Goal: Task Accomplishment & Management: Manage account settings

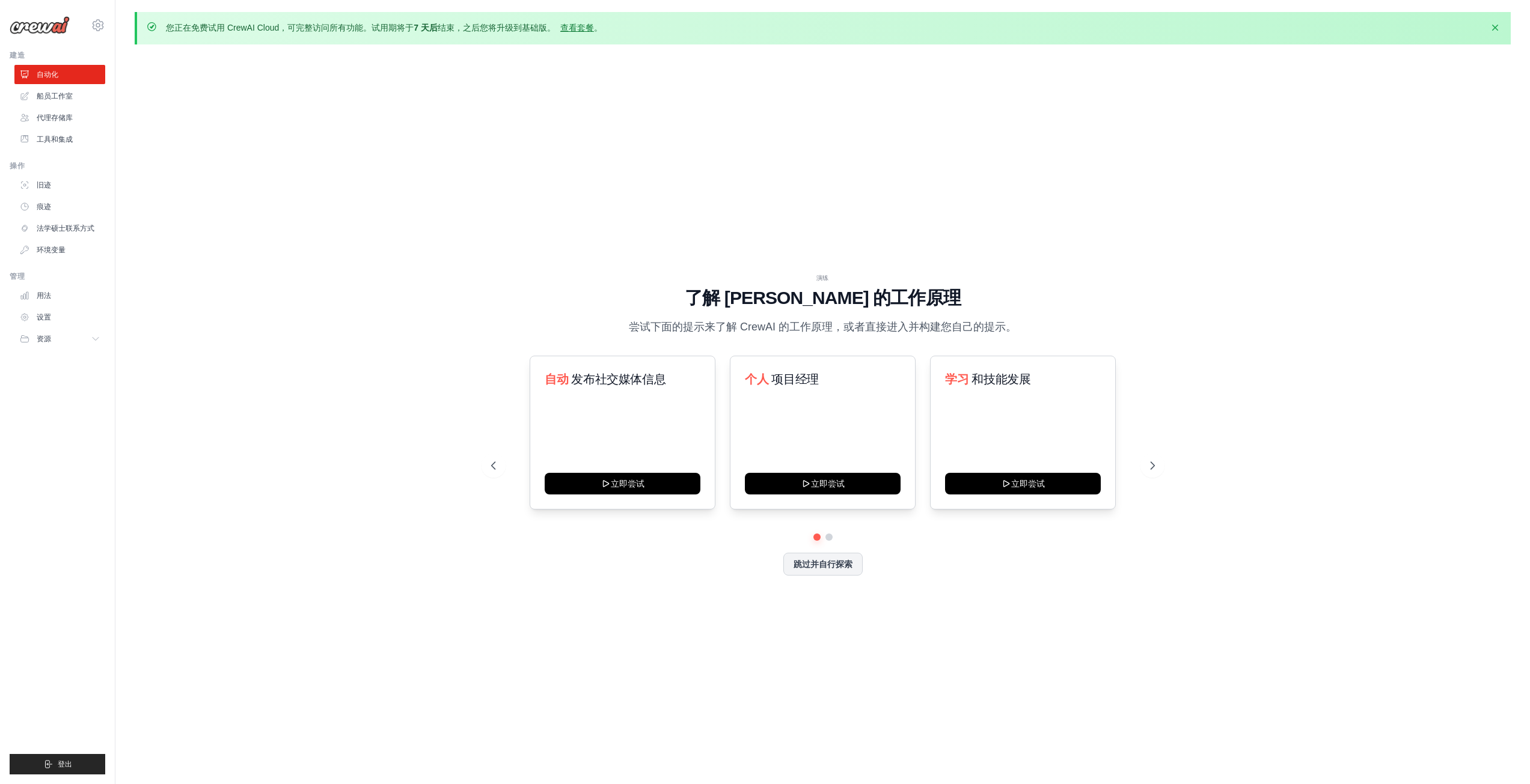
click at [1003, 102] on div "演练 了解 [PERSON_NAME] 的工作原理 尝试下面的提示来了解 [PERSON_NAME] 的工作原理，或者直接进入并构建您自己的提示。 自动 发布…" at bounding box center [823, 435] width 1376 height 761
click at [570, 27] on font "查看套餐" at bounding box center [577, 28] width 33 height 10
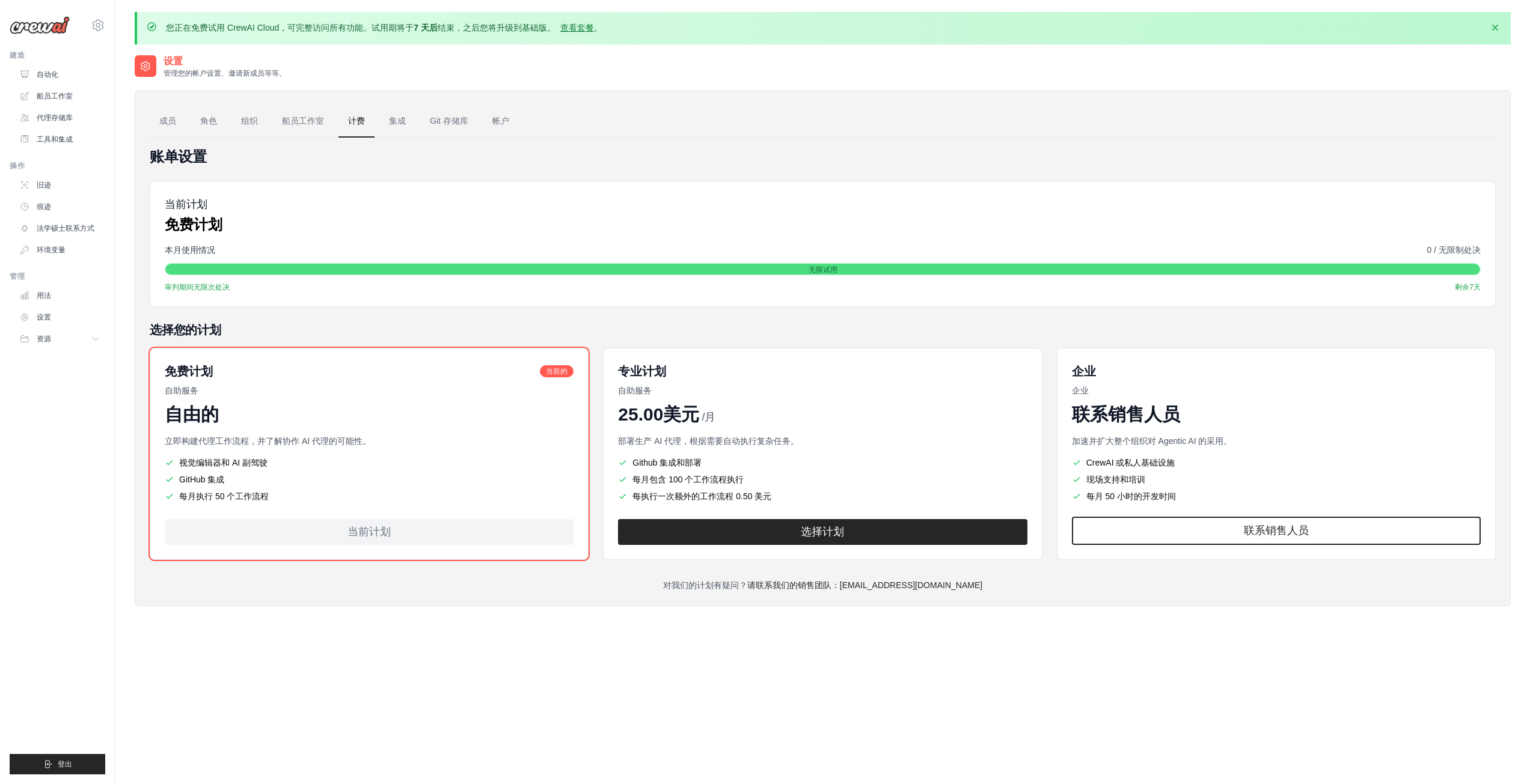
click at [1251, 38] on div "您正在免费试用 CrewAI Cloud，可完整访问所有功能。试用期将于 [DATE] 结束，之后您将升级到基础版。 查看套餐 。 解雇" at bounding box center [823, 28] width 1376 height 33
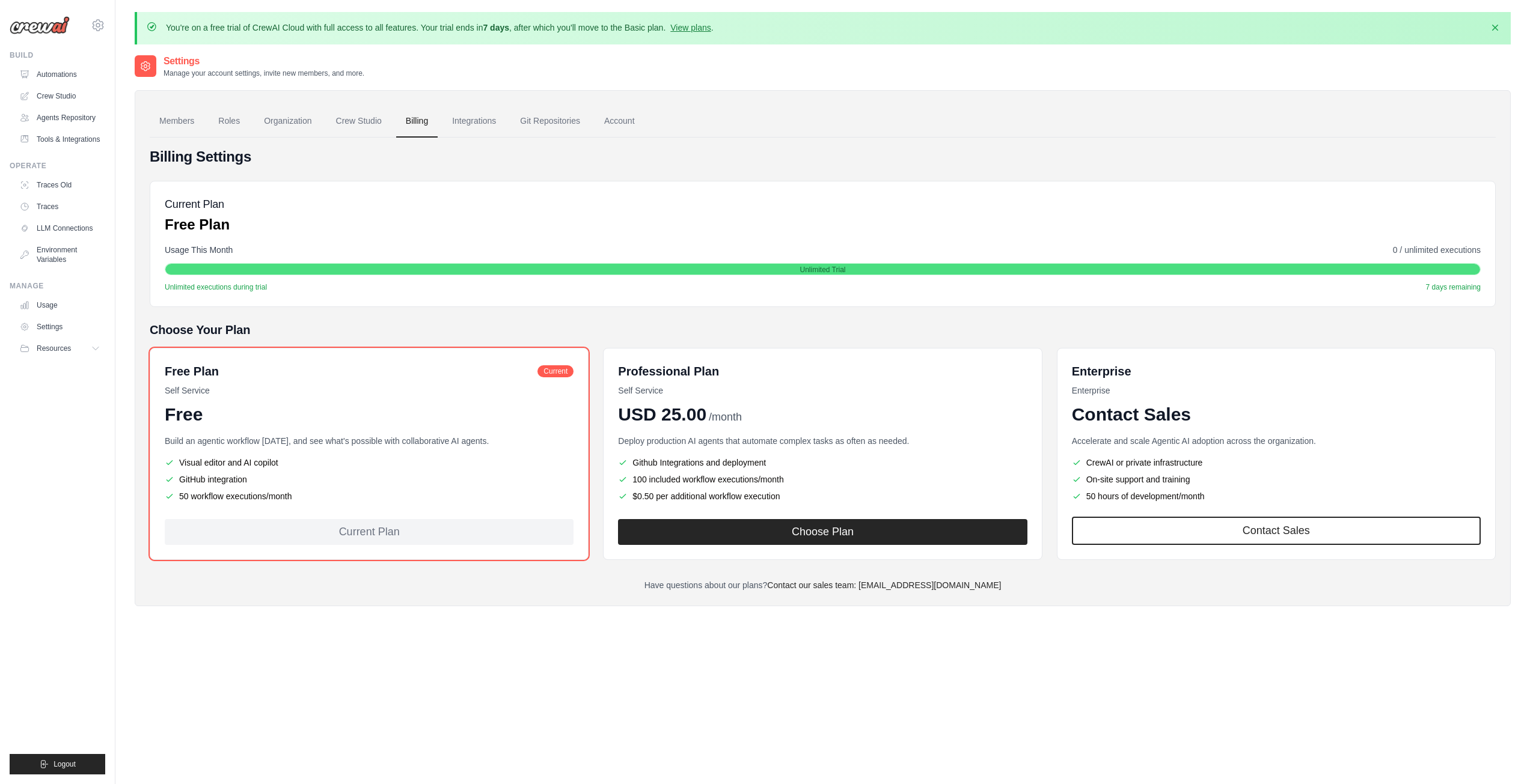
click at [1107, 35] on div "You're on a free trial of CrewAI Cloud with full access to all features. Your t…" at bounding box center [823, 28] width 1376 height 33
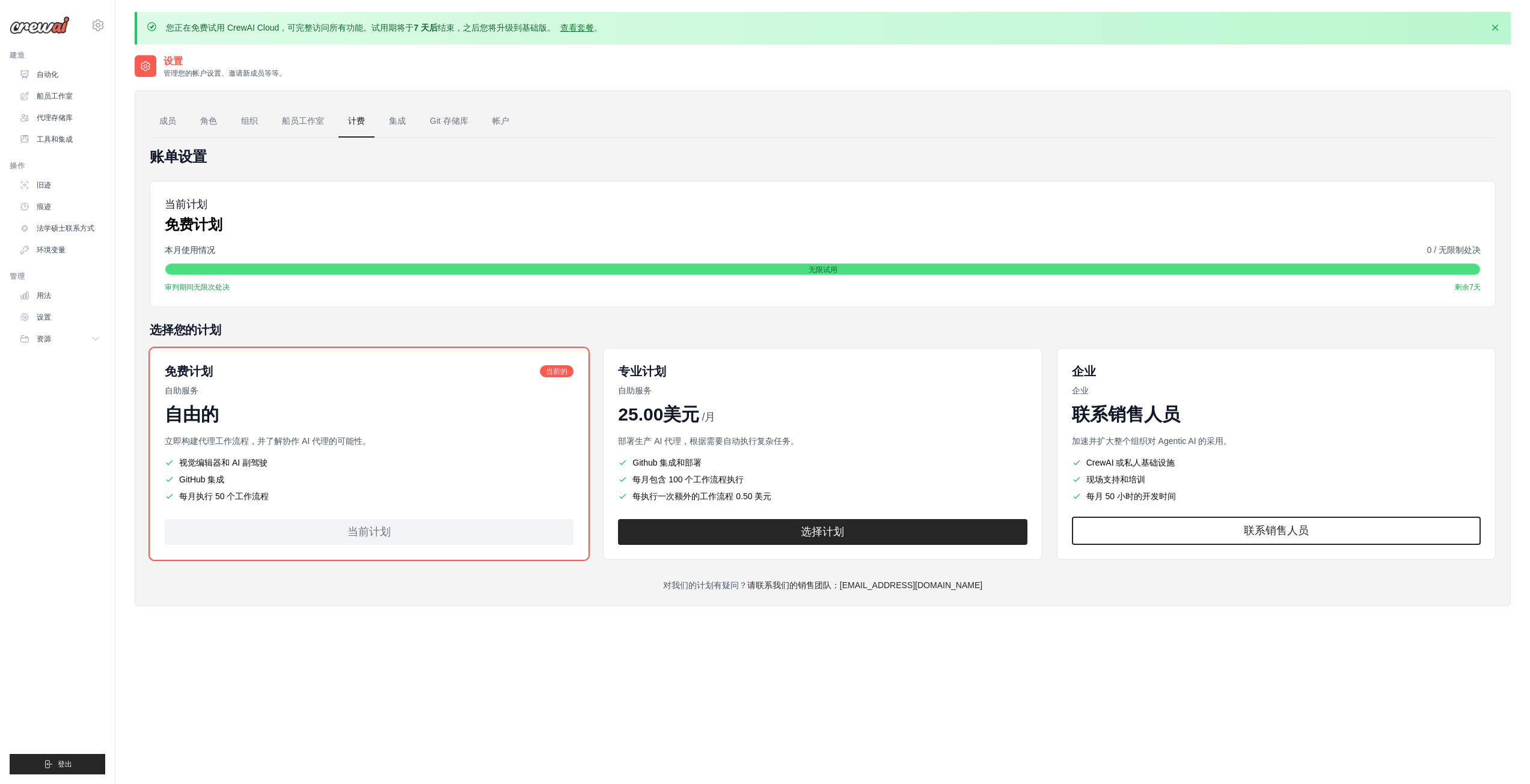
click at [1087, 48] on div "您正在免费试用 CrewAI Cloud，可完整访问所有功能。试用期将于 [DATE] 结束，之后您将升级到基础版。 查看套餐 。 解雇 设置 管理您的帐户设…" at bounding box center [823, 425] width 1415 height 827
click at [298, 121] on font "船员工作室" at bounding box center [303, 121] width 42 height 10
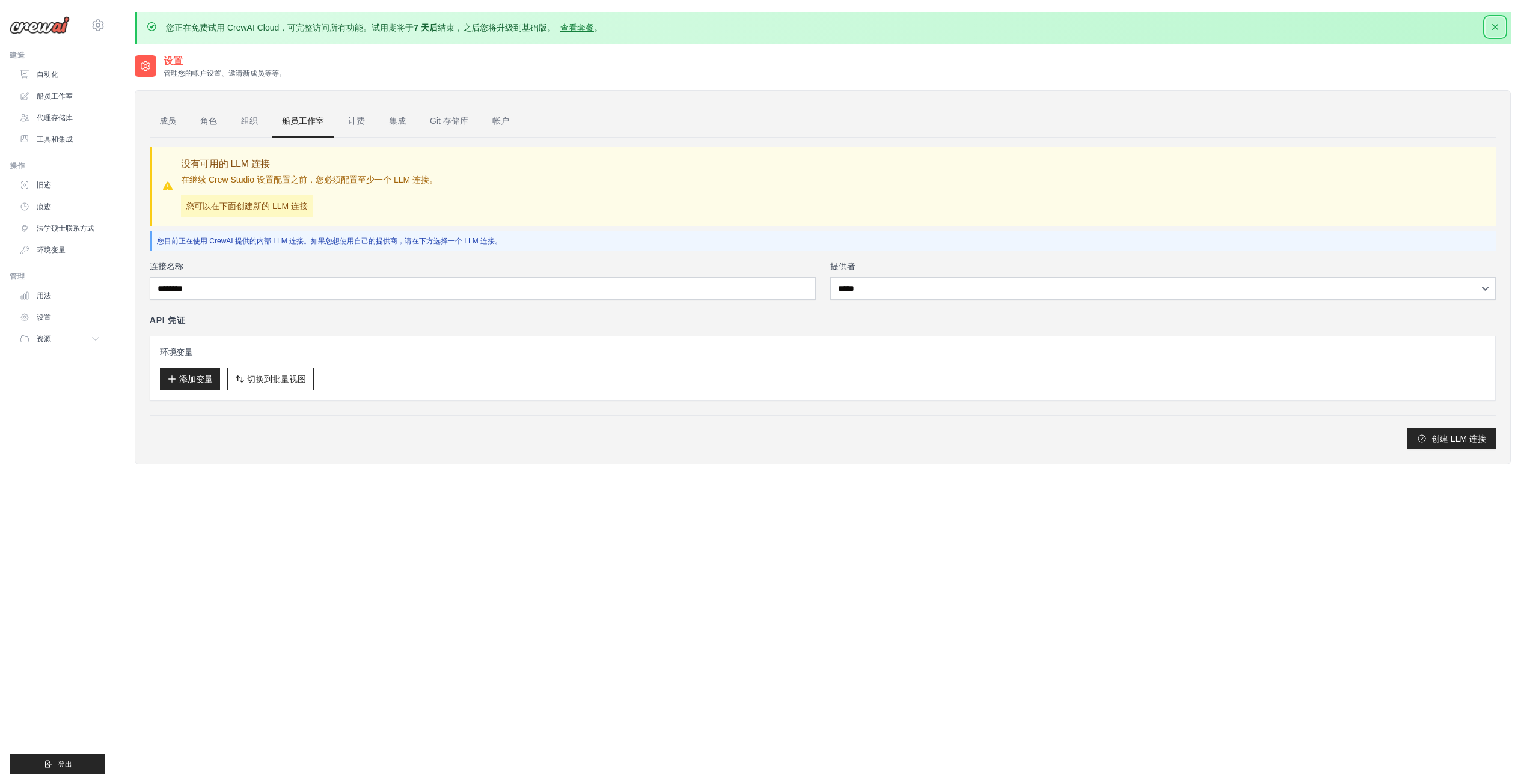
click at [1494, 27] on icon "button" at bounding box center [1495, 27] width 12 height 12
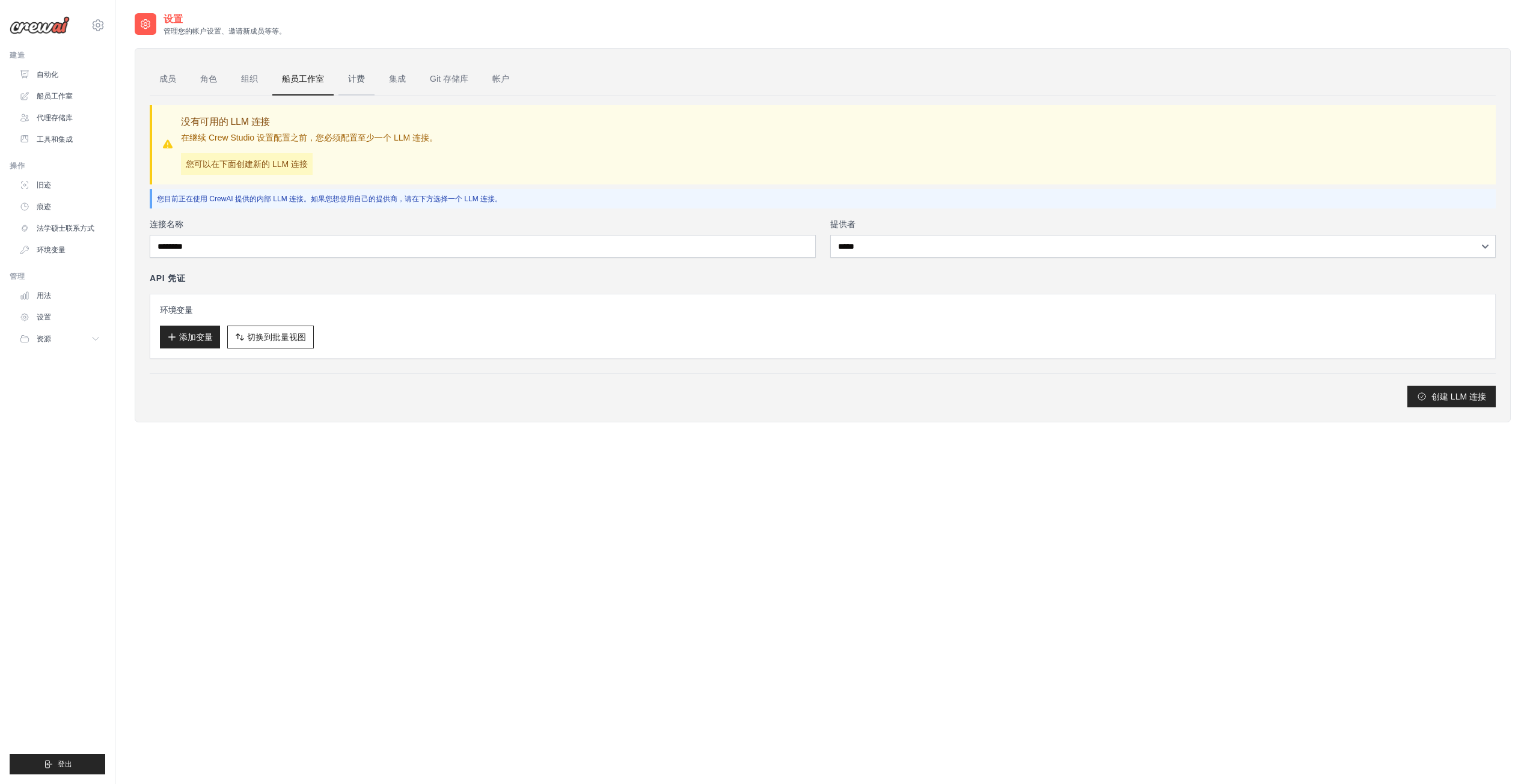
click at [352, 80] on font "计费" at bounding box center [356, 79] width 17 height 10
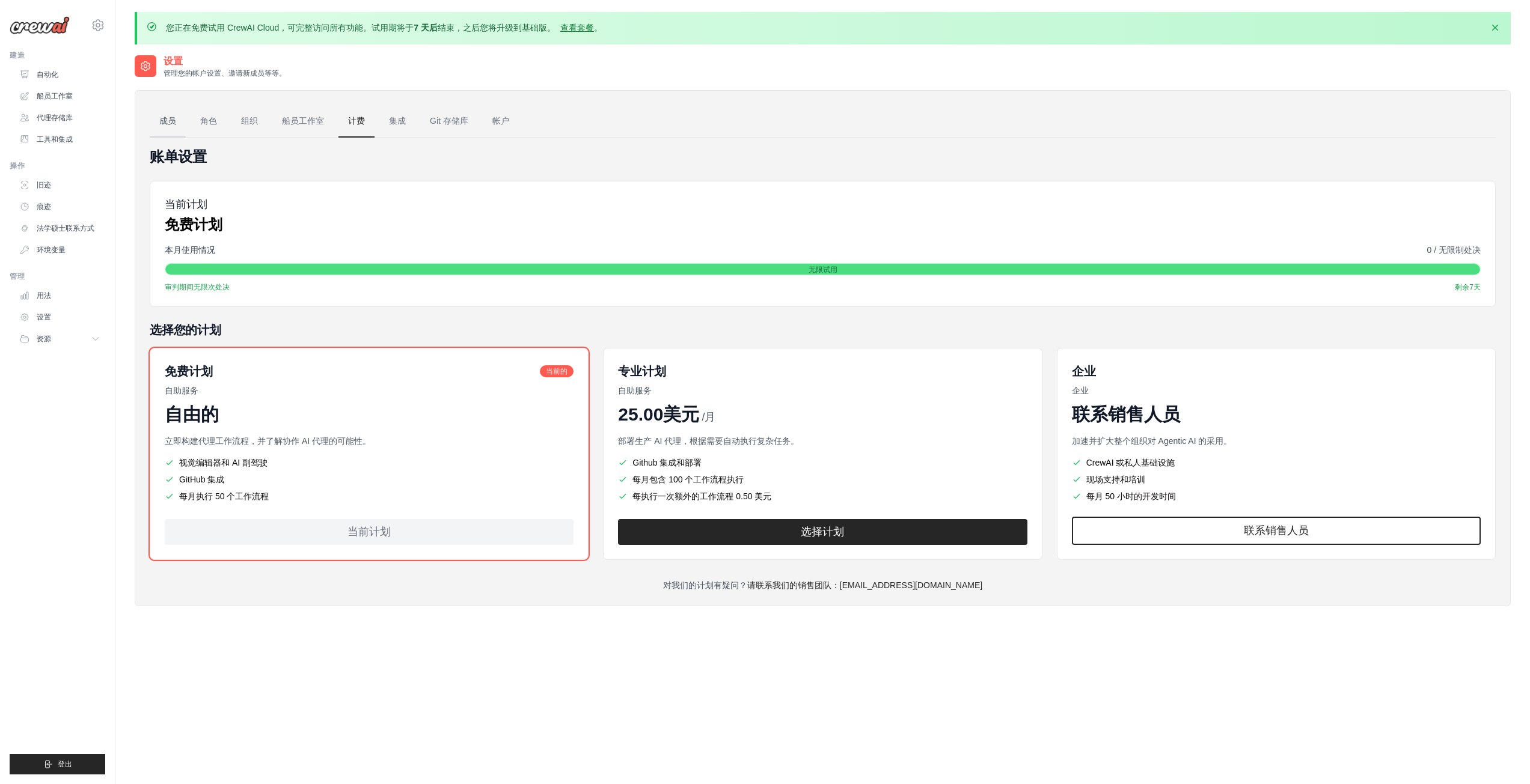
click at [166, 119] on font "成员" at bounding box center [168, 121] width 17 height 10
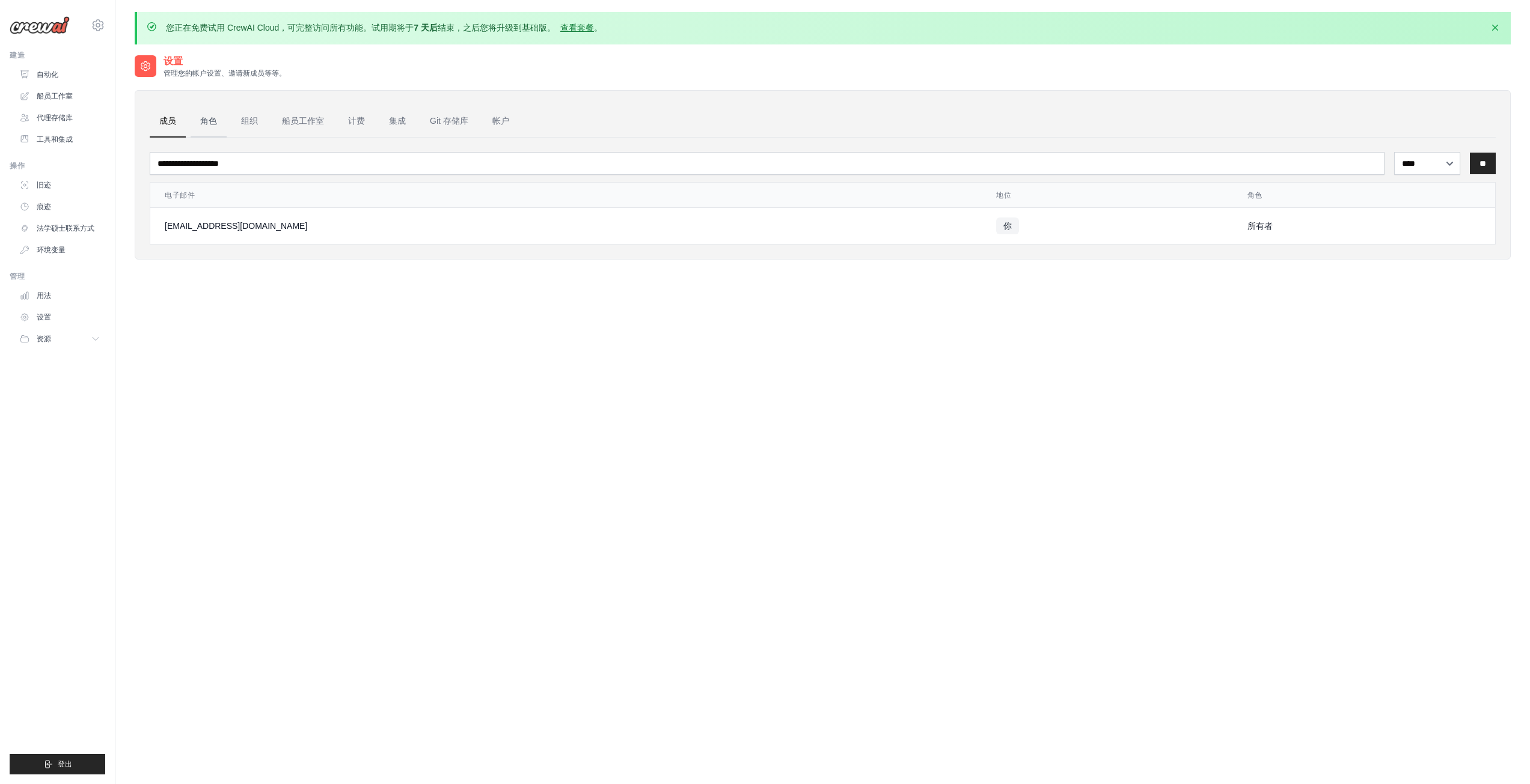
click at [208, 124] on font "角色" at bounding box center [208, 121] width 17 height 10
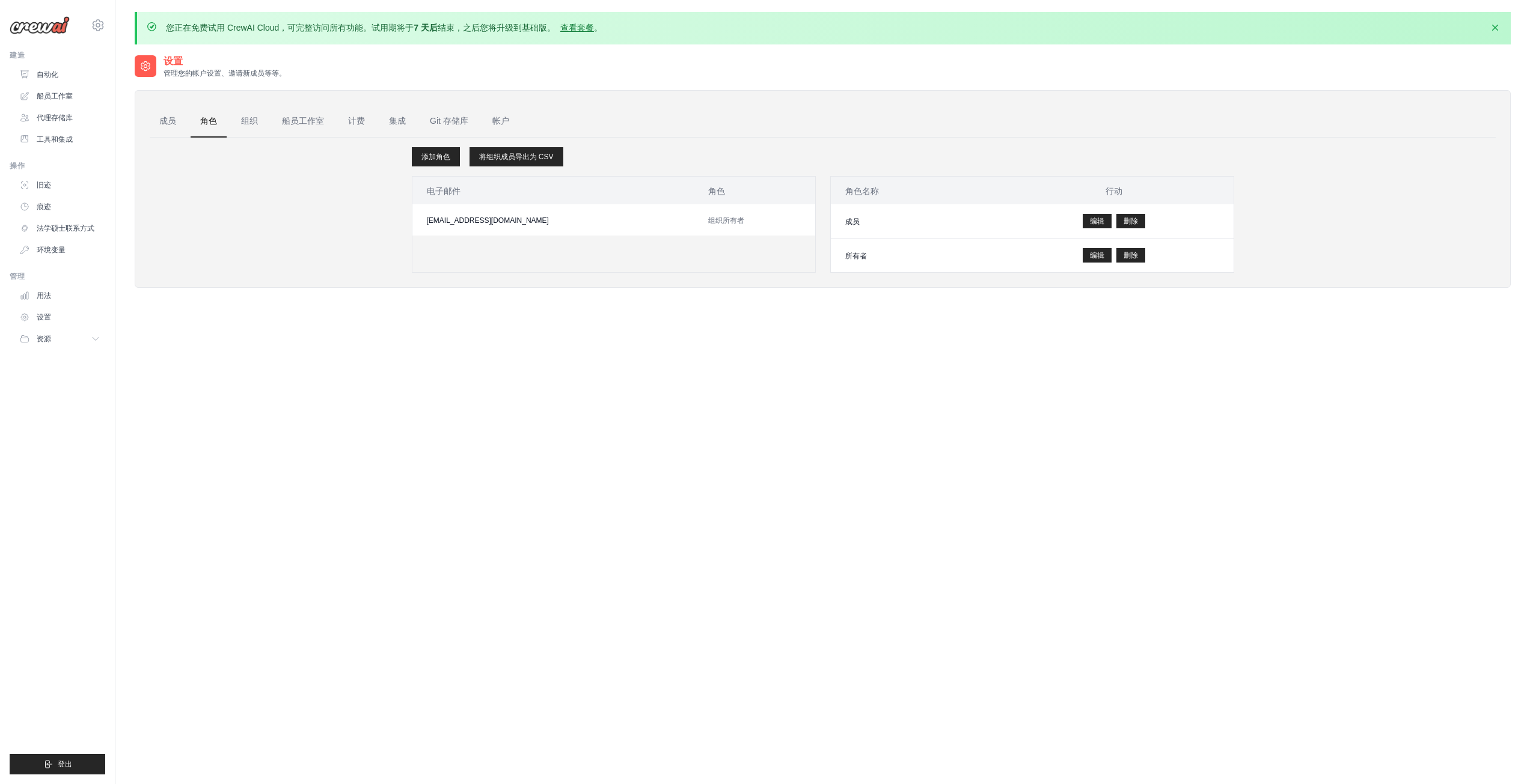
click at [997, 67] on div "设置 管理您的帐户设置、邀请新成员等等。" at bounding box center [823, 66] width 1376 height 24
click at [44, 139] on font "工具和集成" at bounding box center [55, 140] width 36 height 8
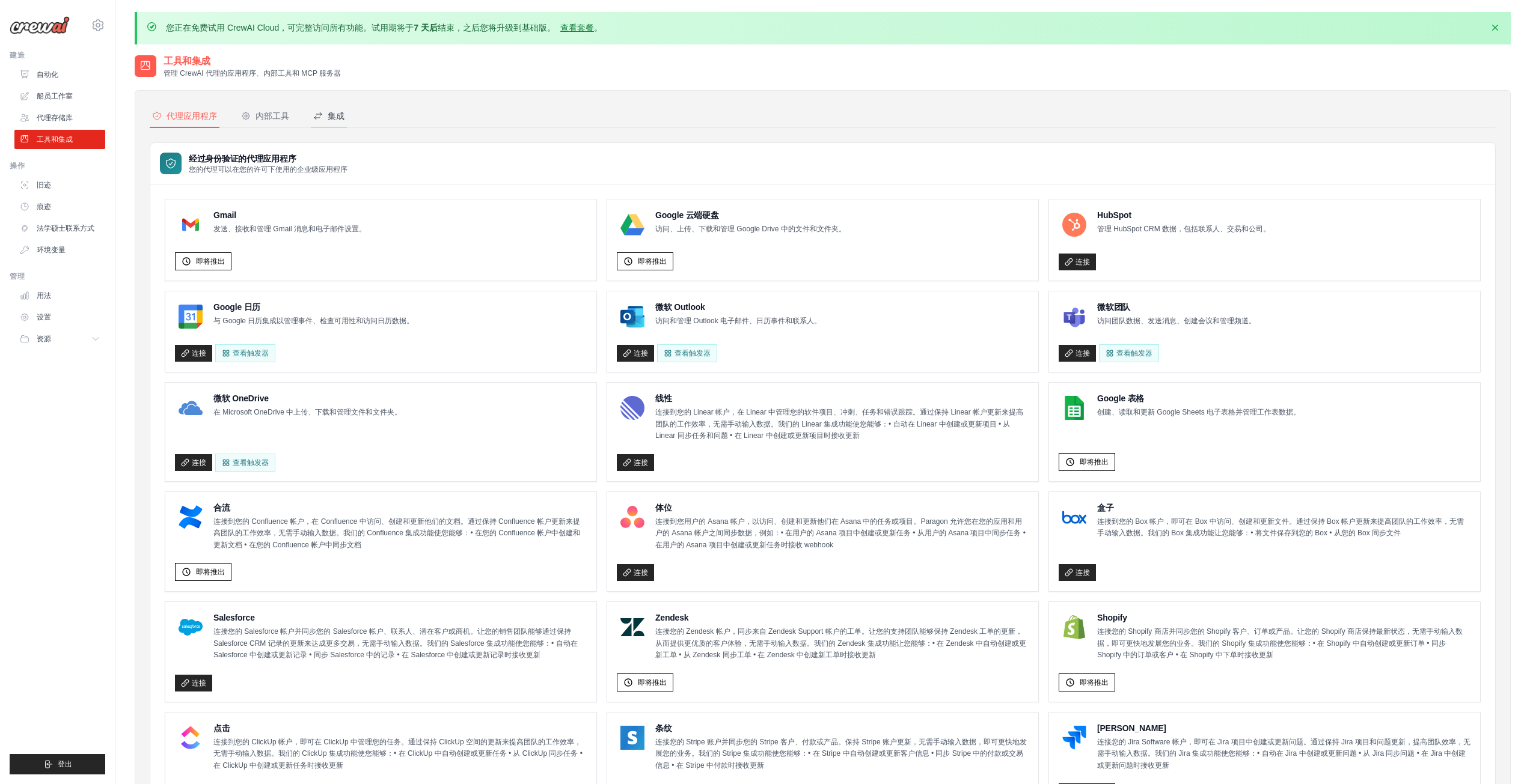
click at [328, 115] on font "集成" at bounding box center [336, 116] width 17 height 10
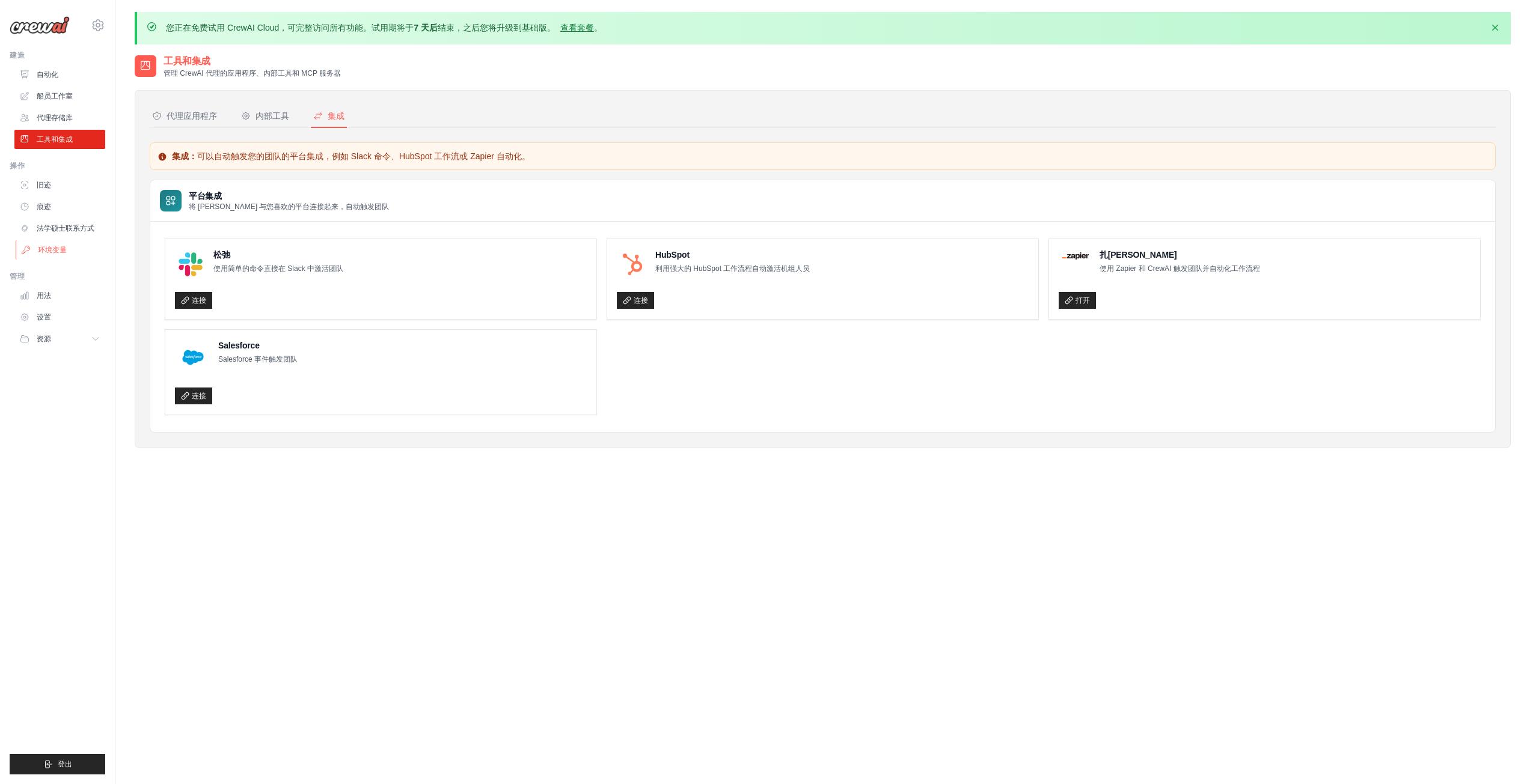
click at [61, 250] on font "环境变量" at bounding box center [52, 250] width 29 height 8
